Goal: Entertainment & Leisure: Consume media (video, audio)

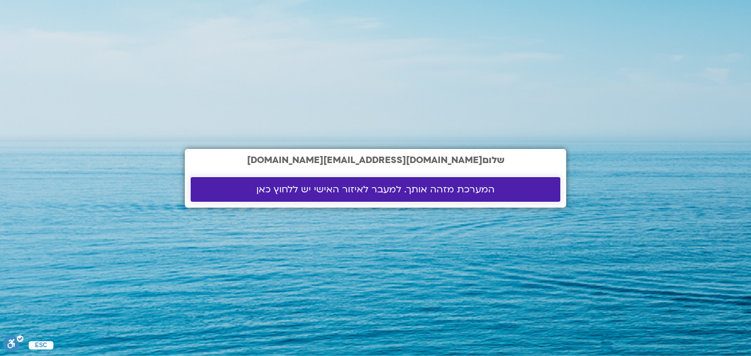
click at [421, 189] on span "המערכת מזהה אותך. למעבר לאיזור האישי יש ללחוץ כאן" at bounding box center [375, 189] width 238 height 11
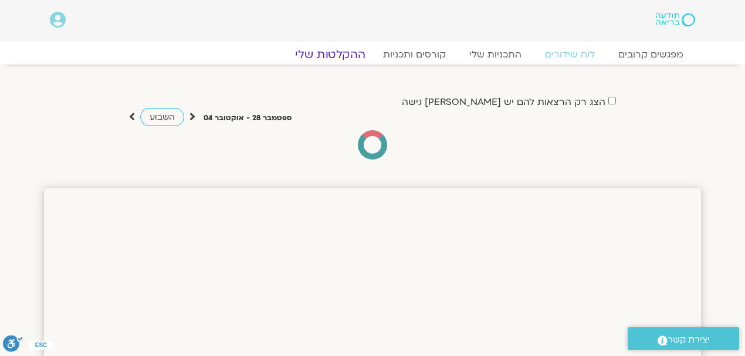
click at [336, 55] on link "ההקלטות שלי" at bounding box center [330, 55] width 99 height 14
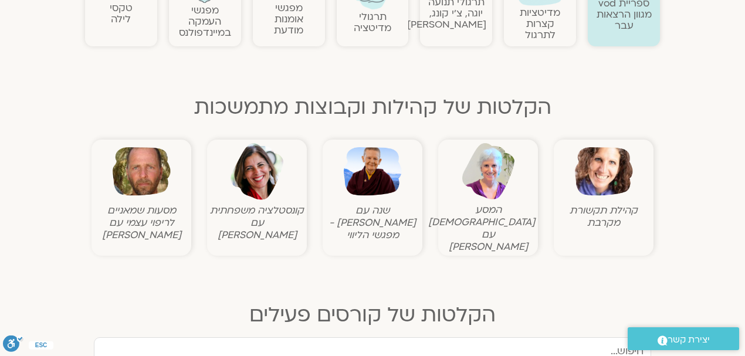
scroll to position [352, 0]
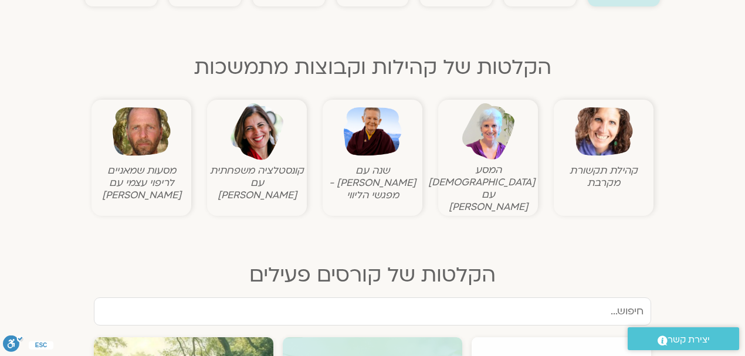
click at [605, 144] on img at bounding box center [604, 132] width 58 height 58
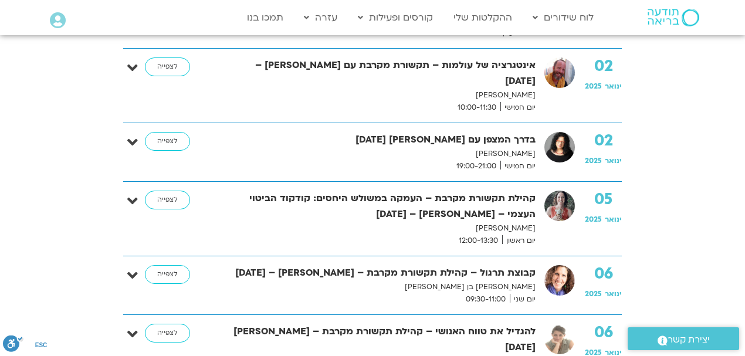
scroll to position [78, 0]
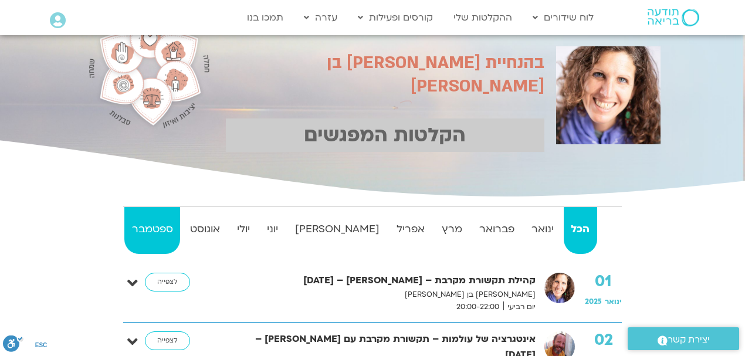
click at [161, 226] on strong "ספטמבר" at bounding box center [152, 229] width 56 height 18
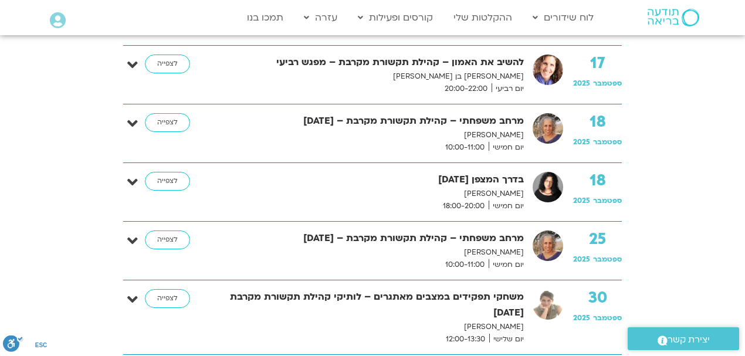
scroll to position [1016, 0]
click at [178, 175] on link "לצפייה" at bounding box center [167, 180] width 45 height 19
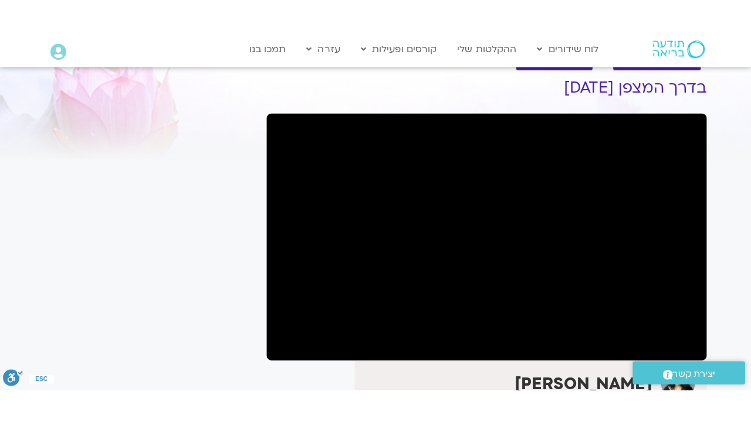
scroll to position [39, 0]
